Goal: Transaction & Acquisition: Book appointment/travel/reservation

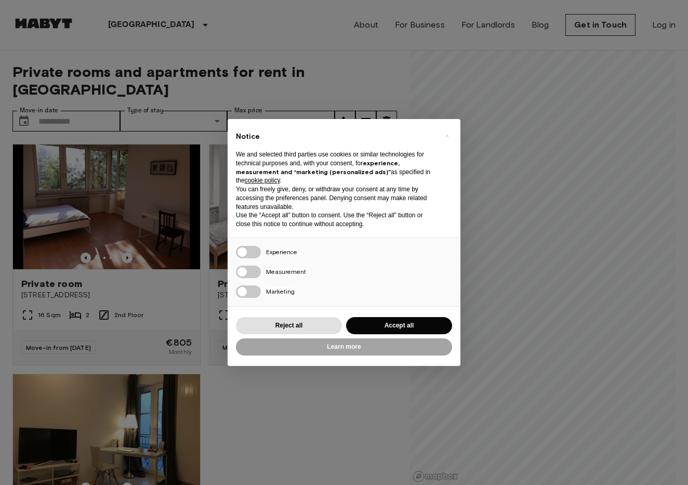
drag, startPoint x: 0, startPoint y: 0, endPoint x: 575, endPoint y: 407, distance: 704.7
click at [575, 407] on div "× Notice We and selected third parties use cookies or similar technologies for …" at bounding box center [344, 242] width 688 height 485
click at [322, 327] on button "Reject all" at bounding box center [289, 325] width 106 height 17
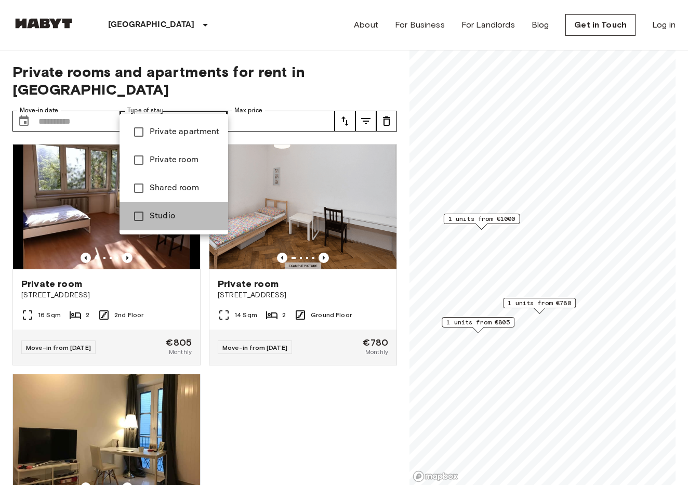
click at [177, 205] on li "Studio" at bounding box center [174, 216] width 109 height 28
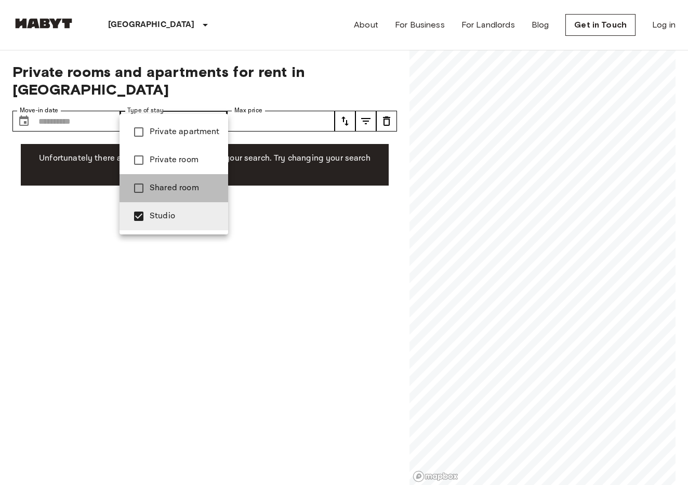
click at [181, 184] on span "Shared room" at bounding box center [185, 188] width 70 height 12
click at [190, 164] on span "Private room" at bounding box center [185, 160] width 70 height 12
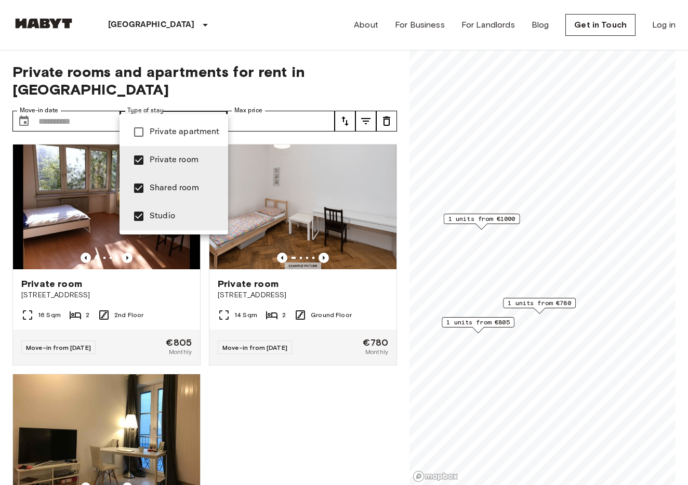
click at [185, 187] on span "Shared room" at bounding box center [185, 188] width 70 height 12
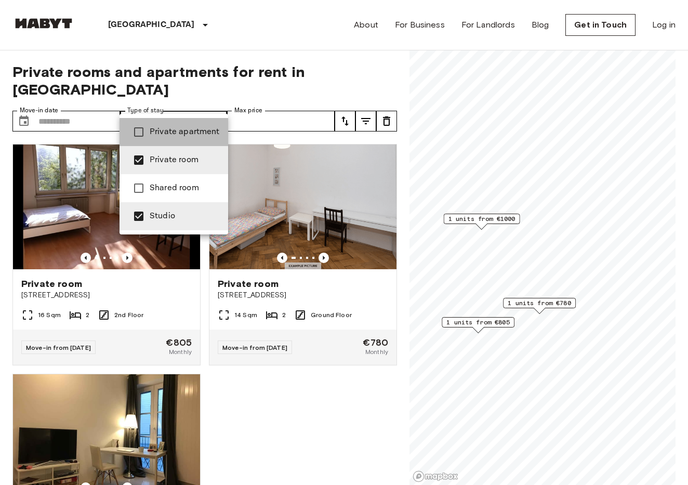
click at [188, 130] on span "Private apartment" at bounding box center [185, 132] width 70 height 12
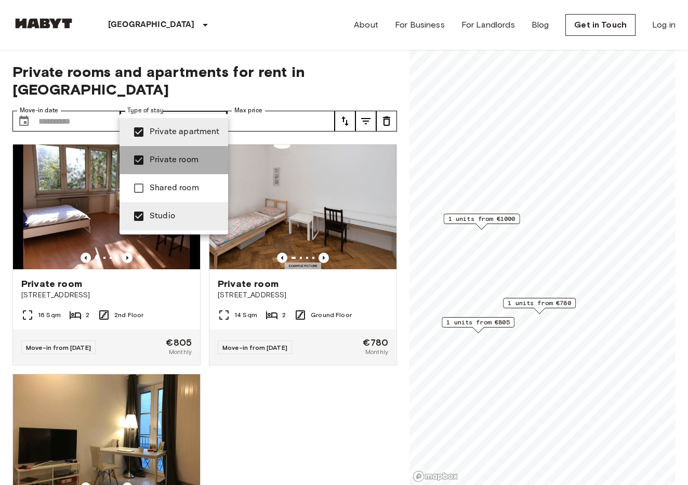
click at [181, 155] on span "Private room" at bounding box center [185, 160] width 70 height 12
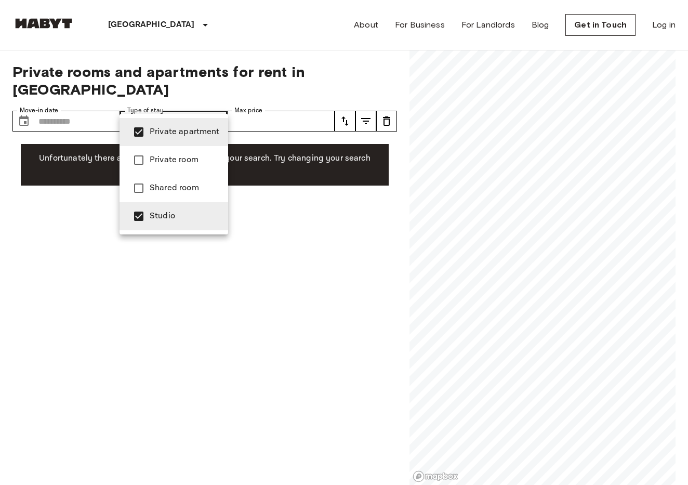
click at [173, 222] on span "Studio" at bounding box center [185, 216] width 70 height 12
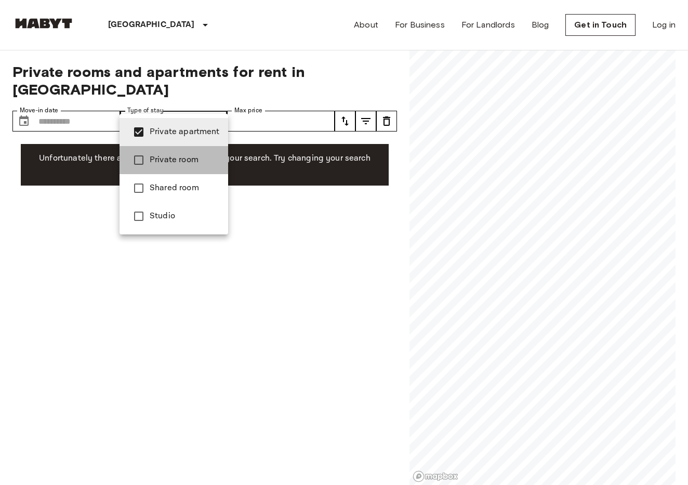
click at [175, 148] on li "Private room" at bounding box center [174, 160] width 109 height 28
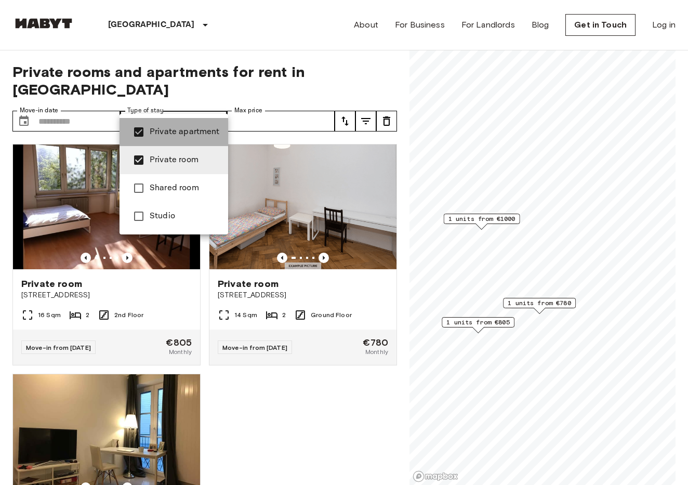
click at [176, 129] on span "Private apartment" at bounding box center [185, 132] width 70 height 12
type input "**********"
click at [278, 434] on div at bounding box center [344, 242] width 688 height 485
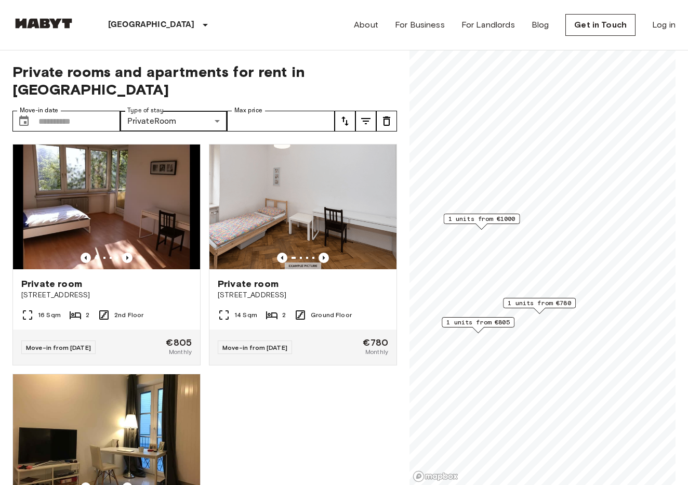
click at [493, 323] on span "1 units from €805" at bounding box center [478, 322] width 63 height 9
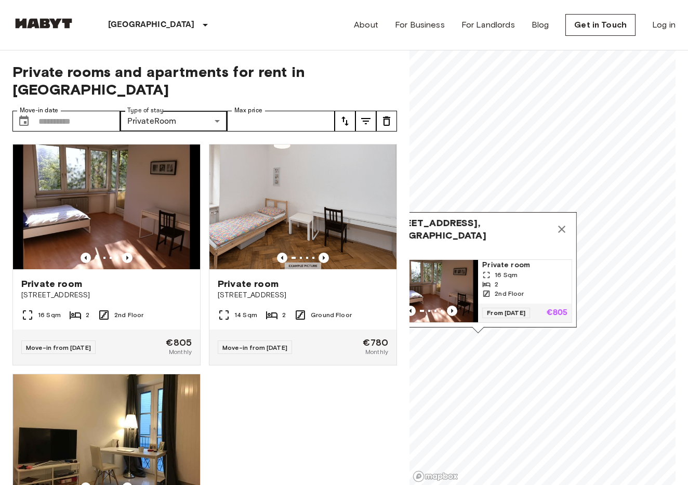
click at [564, 223] on icon "Map marker" at bounding box center [562, 229] width 12 height 12
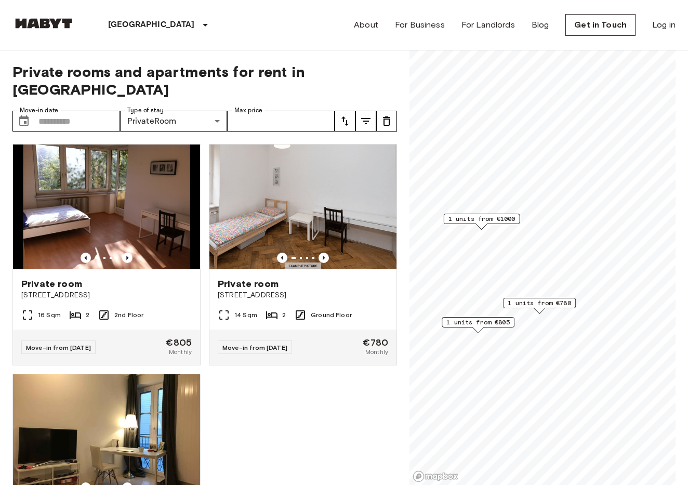
click at [517, 303] on span "1 units from €780" at bounding box center [539, 302] width 63 height 9
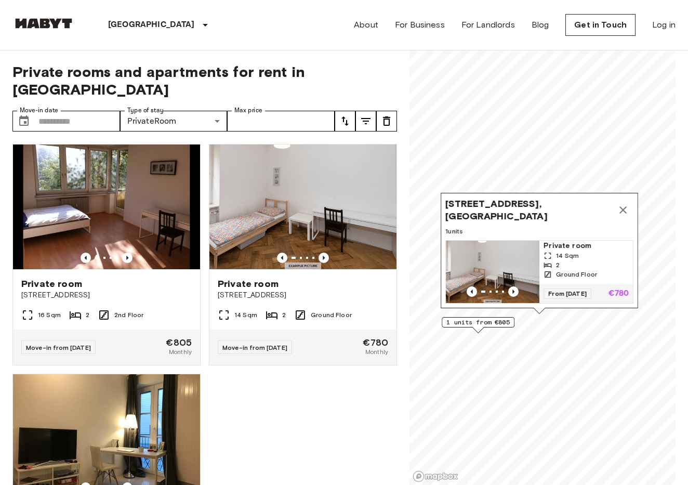
click at [625, 202] on button "Map marker" at bounding box center [623, 210] width 21 height 21
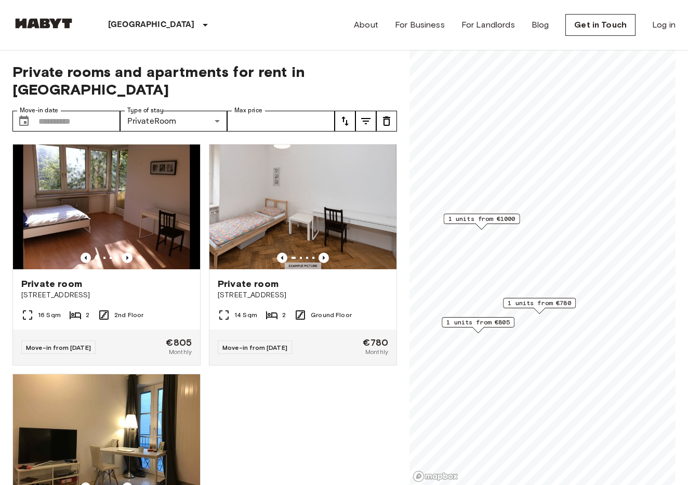
click at [497, 216] on span "1 units from €1000" at bounding box center [482, 218] width 67 height 9
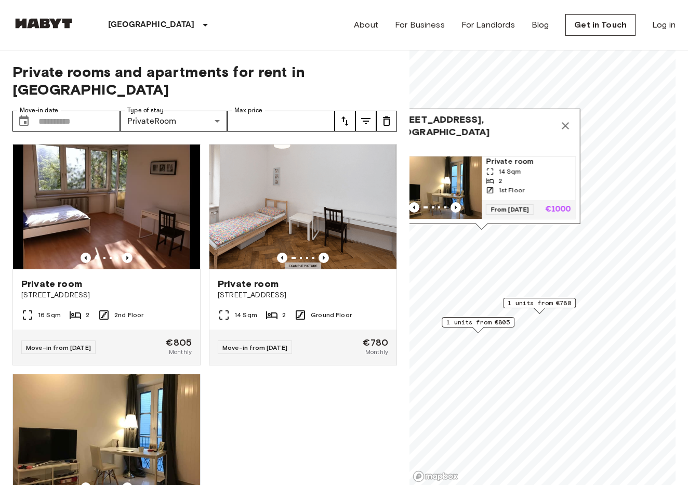
click at [570, 113] on div "[STREET_ADDRESS], [GEOGRAPHIC_DATA]" at bounding box center [482, 125] width 188 height 25
click at [568, 121] on icon "Map marker" at bounding box center [566, 126] width 12 height 12
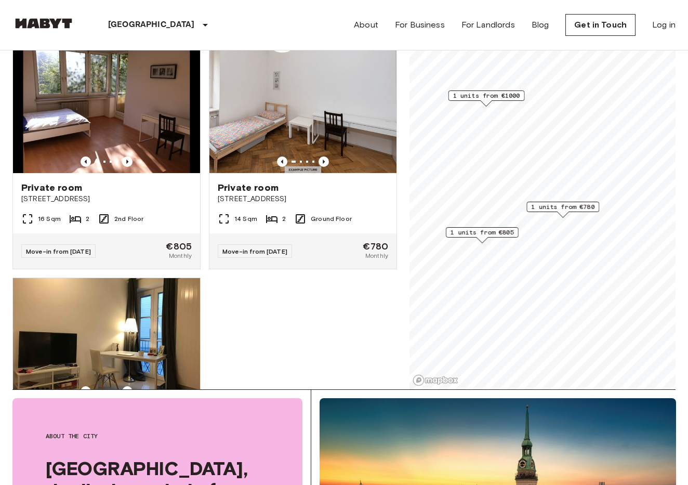
scroll to position [101, 0]
